Goal: Transaction & Acquisition: Purchase product/service

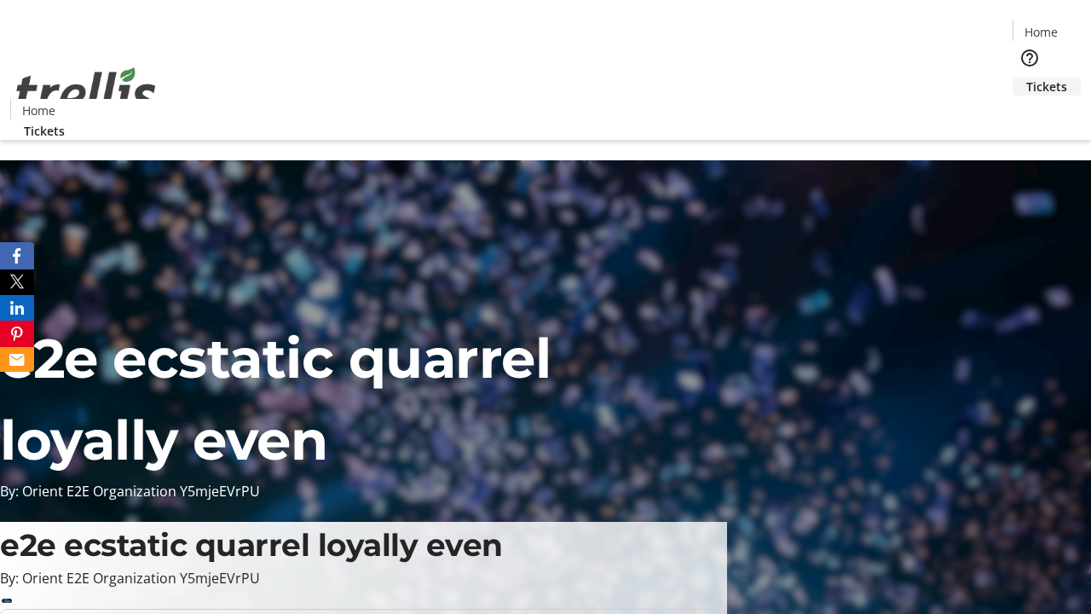
click at [1027, 78] on span "Tickets" at bounding box center [1047, 87] width 41 height 18
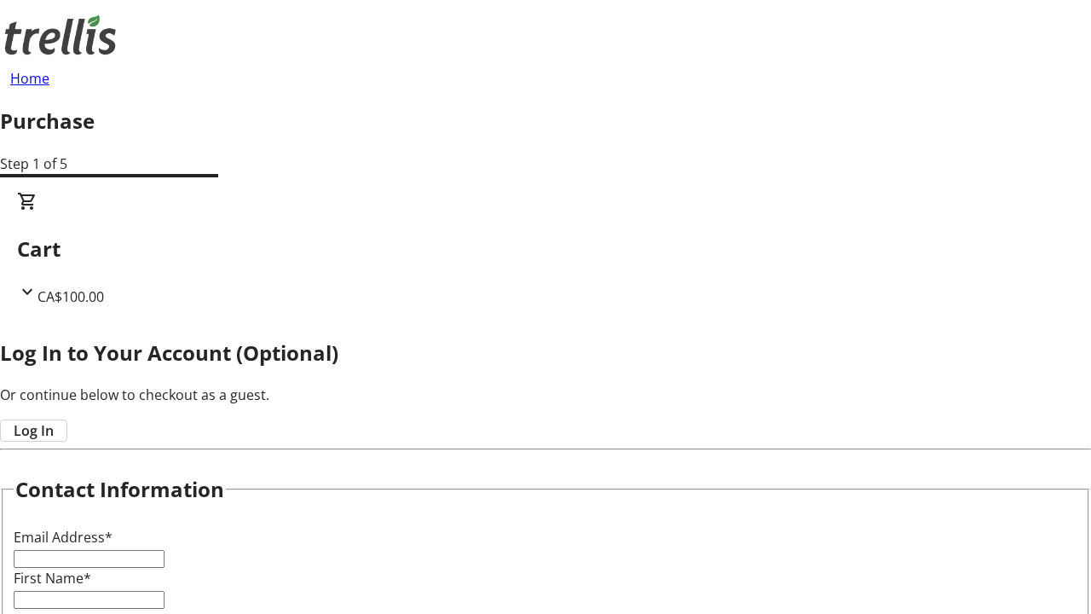
type input "FREE"
type input "[EMAIL_ADDRESS][DOMAIN_NAME]"
type input "Catalina"
type input "[PERSON_NAME]"
